Goal: Task Accomplishment & Management: Manage account settings

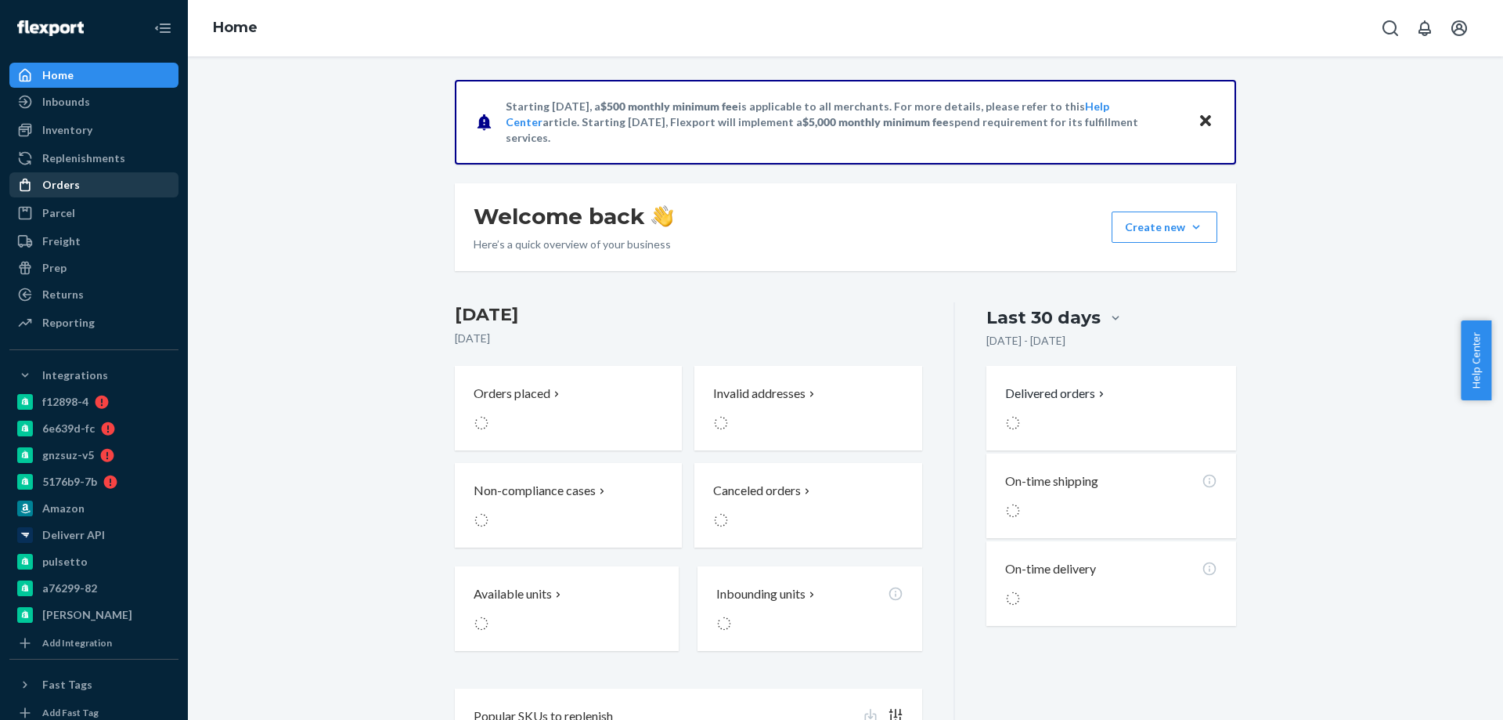
click at [68, 186] on div "Orders" at bounding box center [61, 185] width 38 height 16
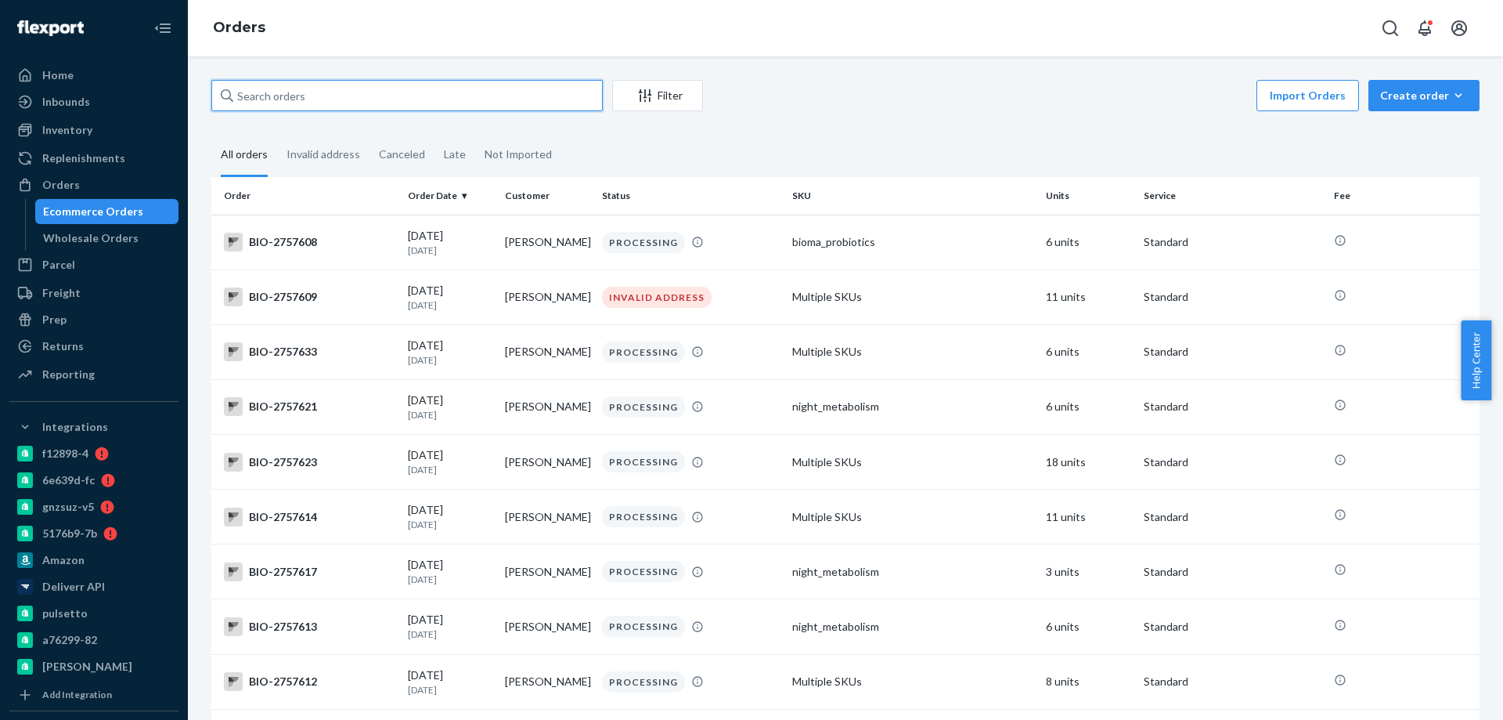
paste input "2746868"
click at [359, 88] on input "text" at bounding box center [406, 95] width 391 height 31
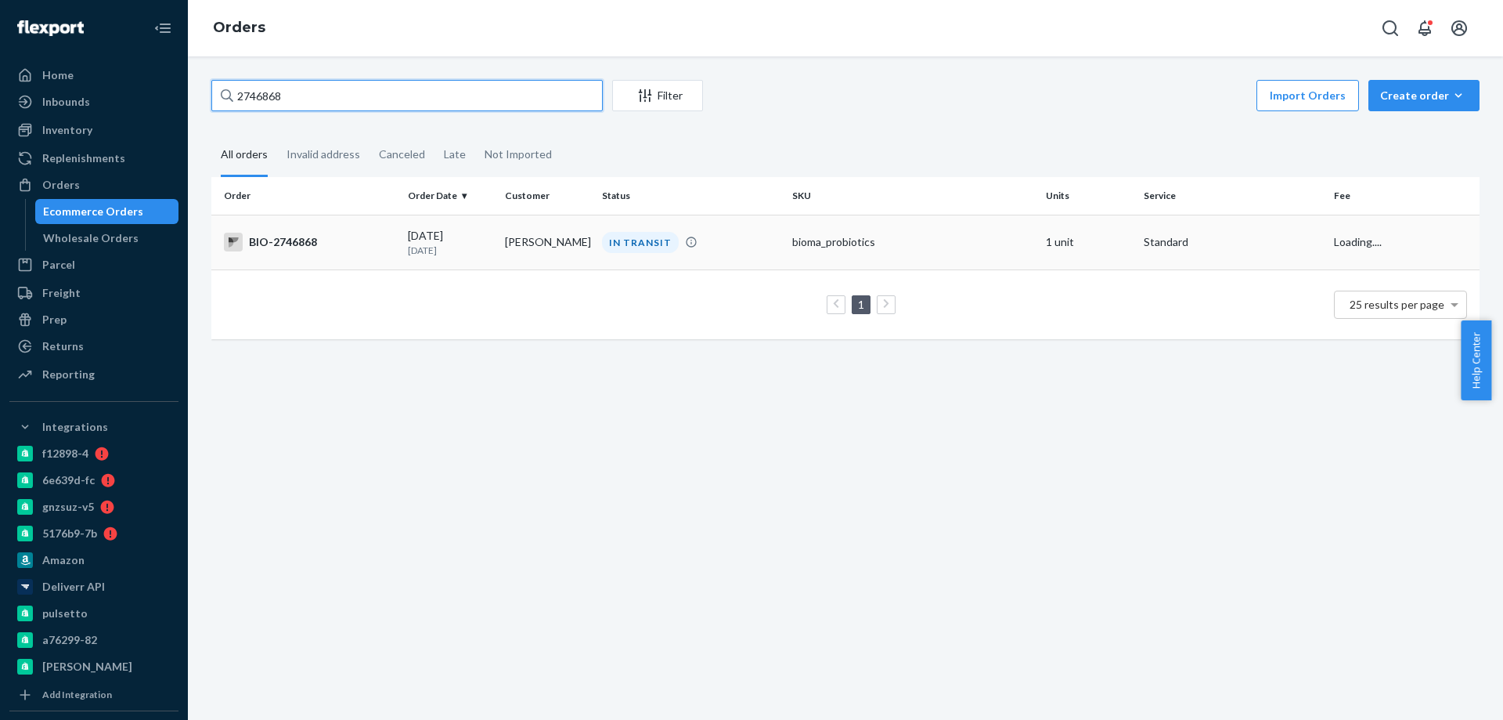
type input "2746868"
click at [358, 236] on div "BIO-2746868" at bounding box center [309, 242] width 171 height 19
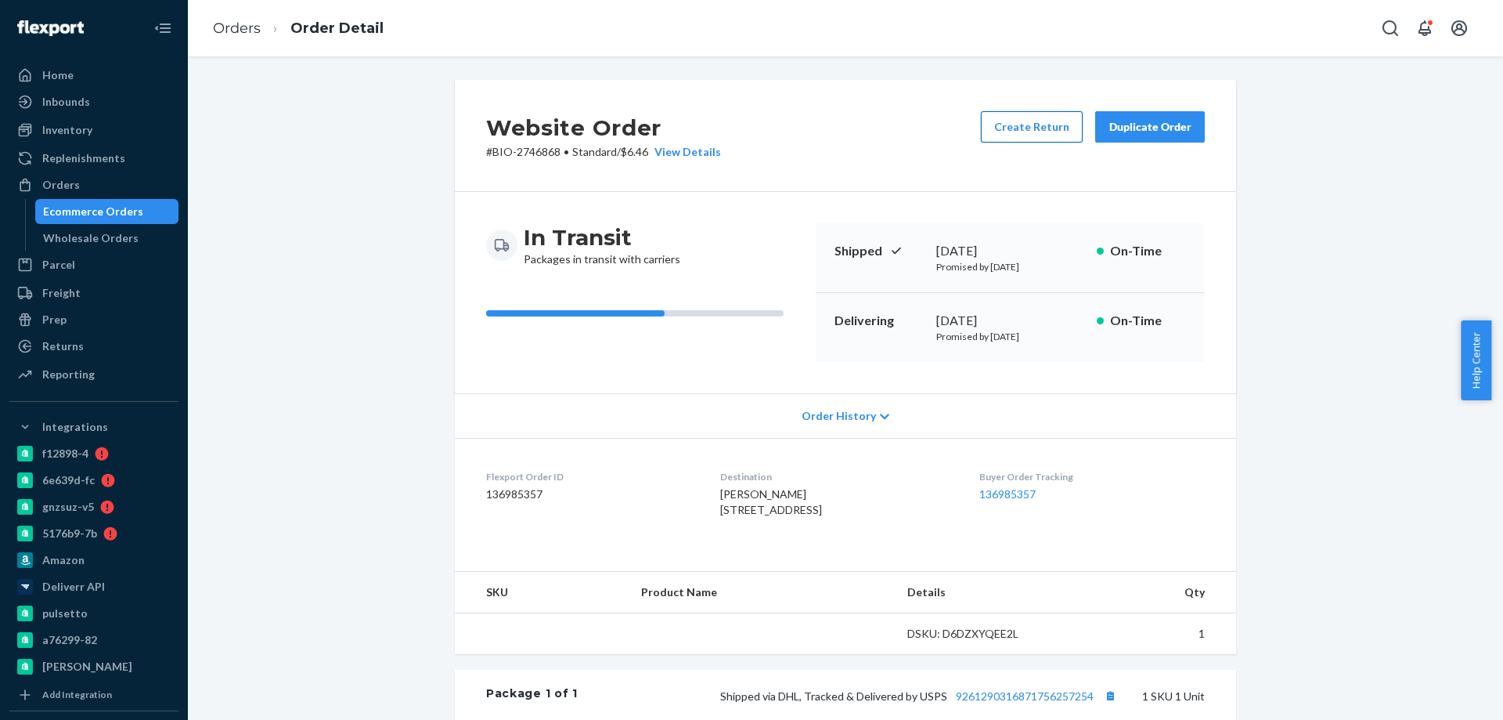
click at [1048, 132] on button "Create Return" at bounding box center [1032, 126] width 102 height 31
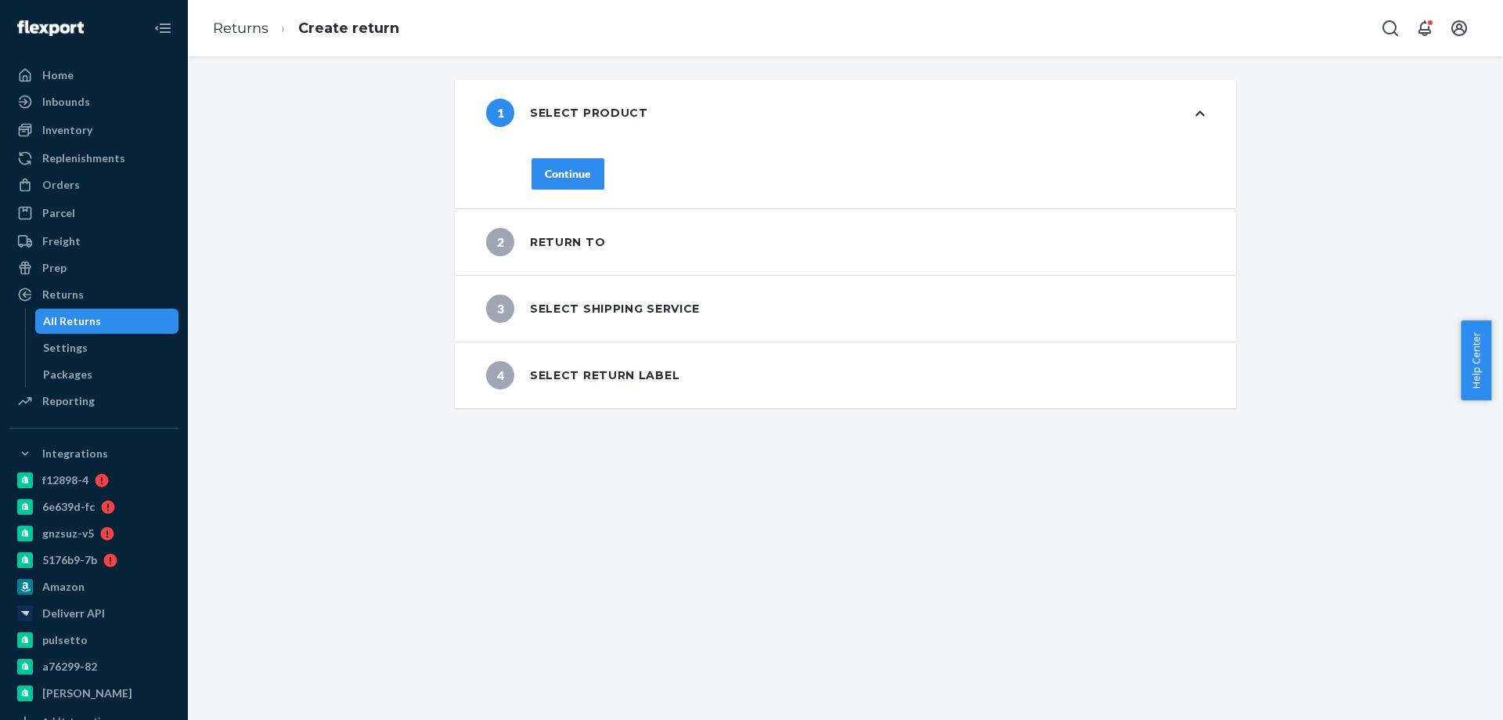
click at [586, 172] on button "Continue" at bounding box center [568, 173] width 73 height 31
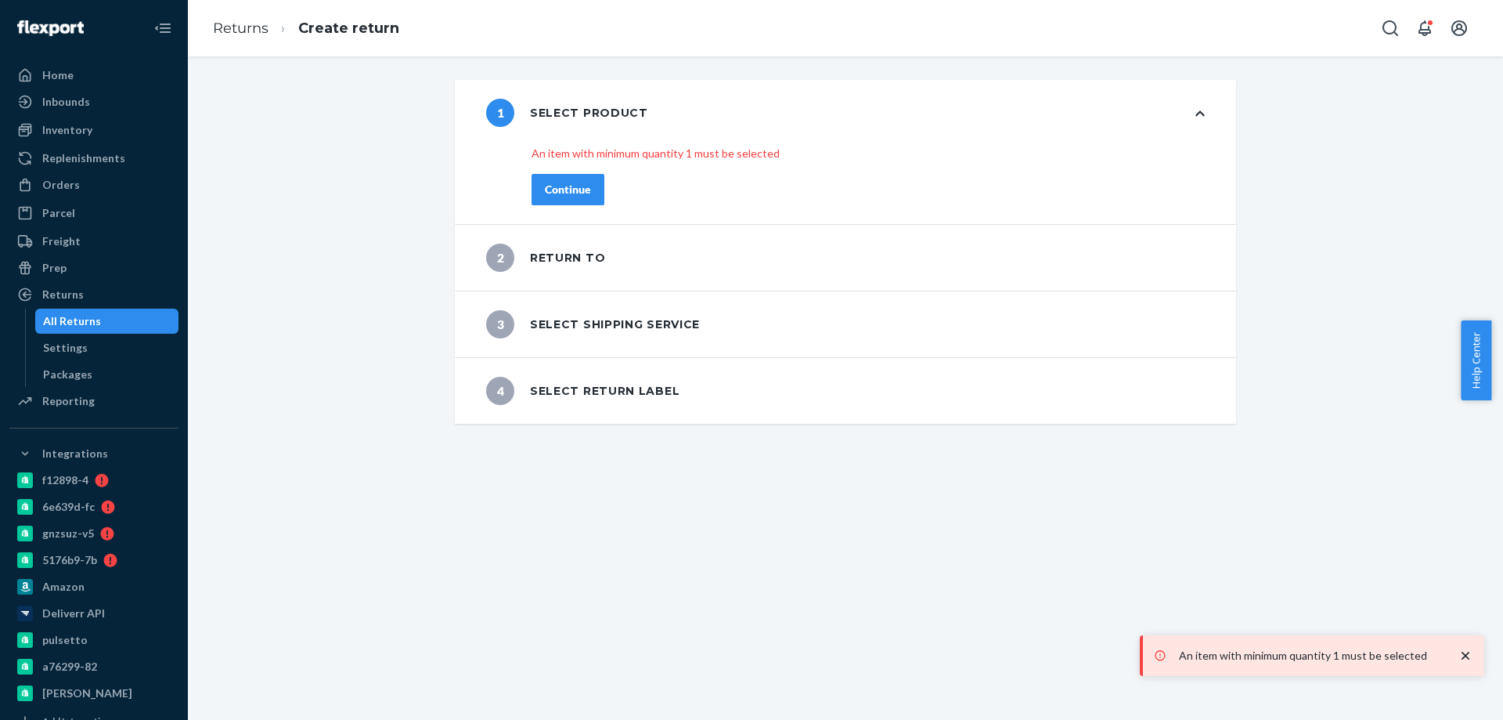
click at [565, 189] on div "Continue" at bounding box center [568, 190] width 46 height 16
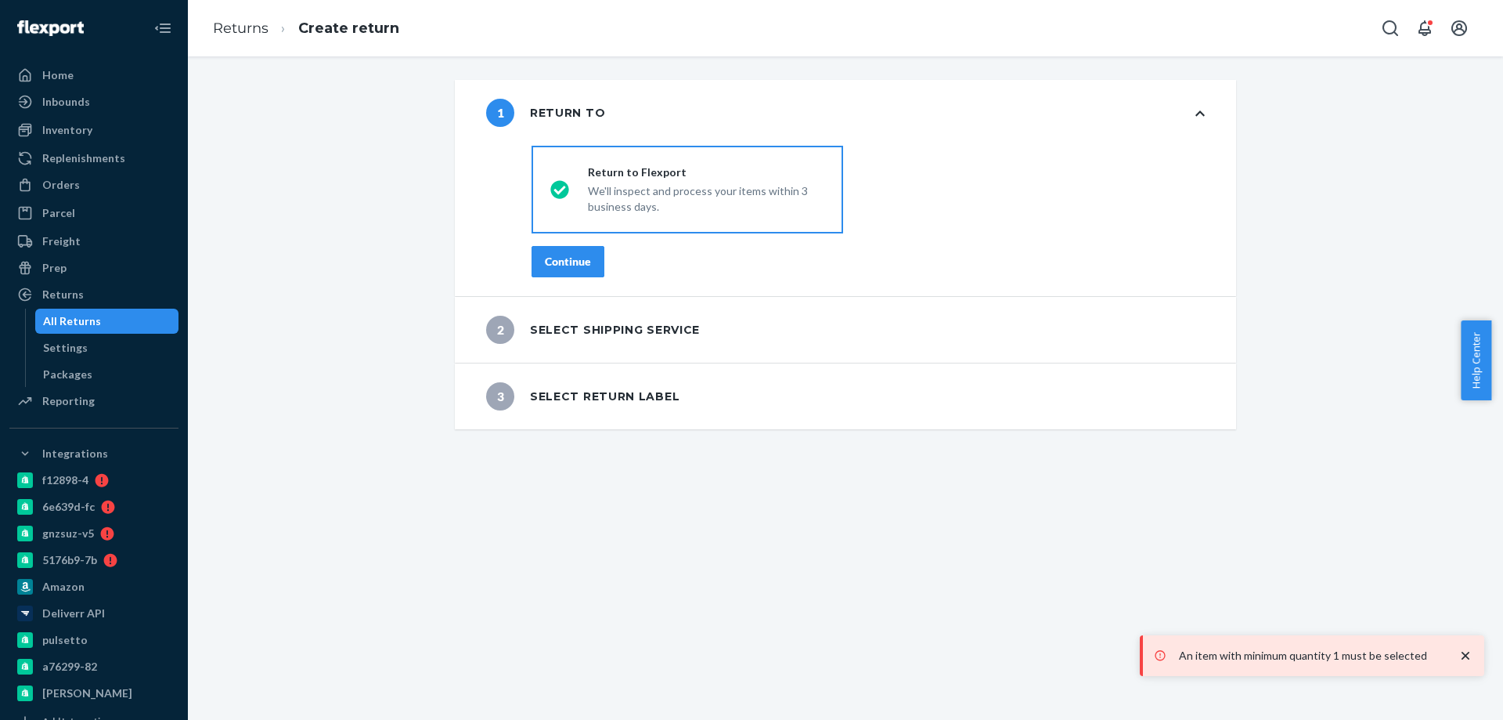
click at [576, 258] on div "Continue" at bounding box center [568, 262] width 46 height 16
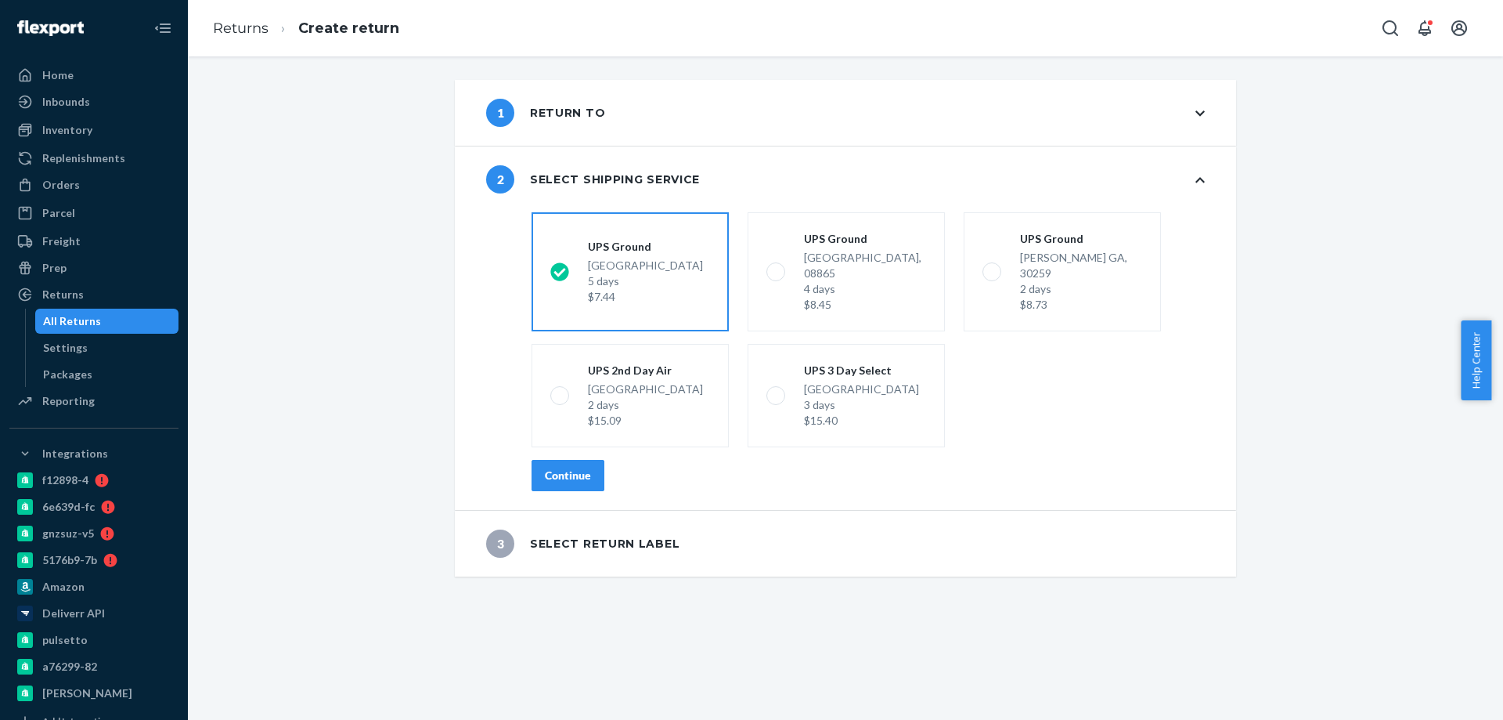
click at [578, 467] on div "Continue" at bounding box center [568, 475] width 46 height 16
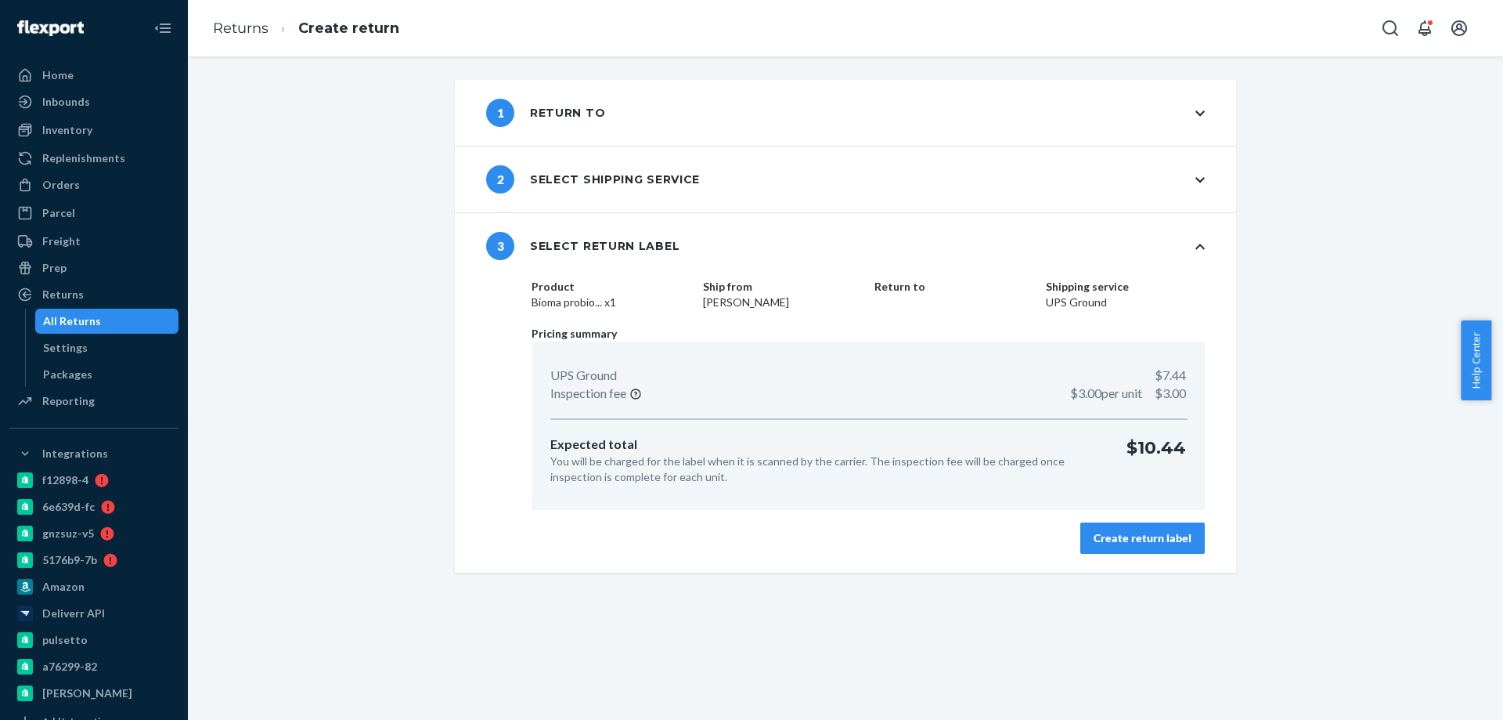
click at [1144, 529] on button "Create return label" at bounding box center [1143, 537] width 124 height 31
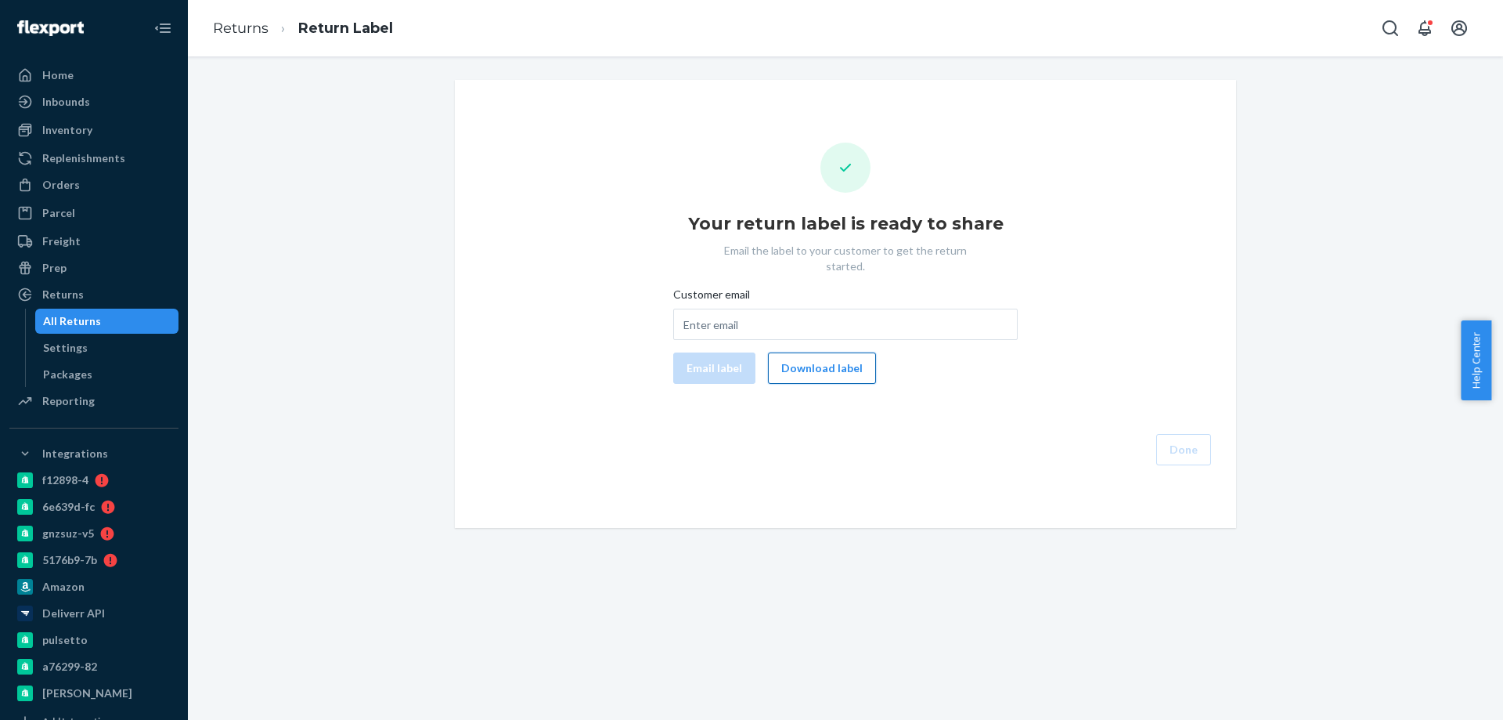
click at [828, 352] on button "Download label" at bounding box center [822, 367] width 108 height 31
click at [88, 187] on div "Orders" at bounding box center [94, 185] width 166 height 22
